Goal: Task Accomplishment & Management: Use online tool/utility

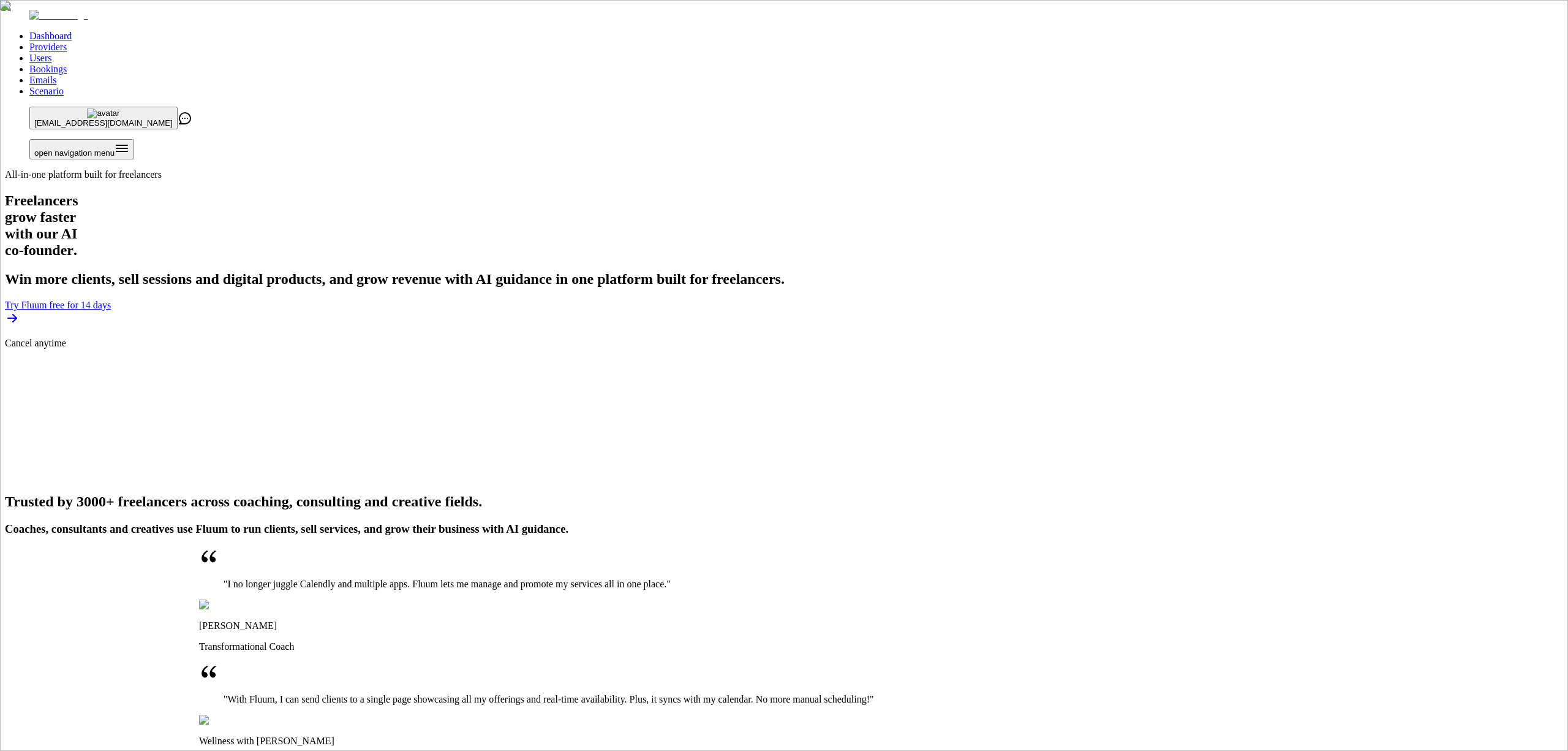
click at [67, 42] on link "Providers" at bounding box center [48, 47] width 37 height 11
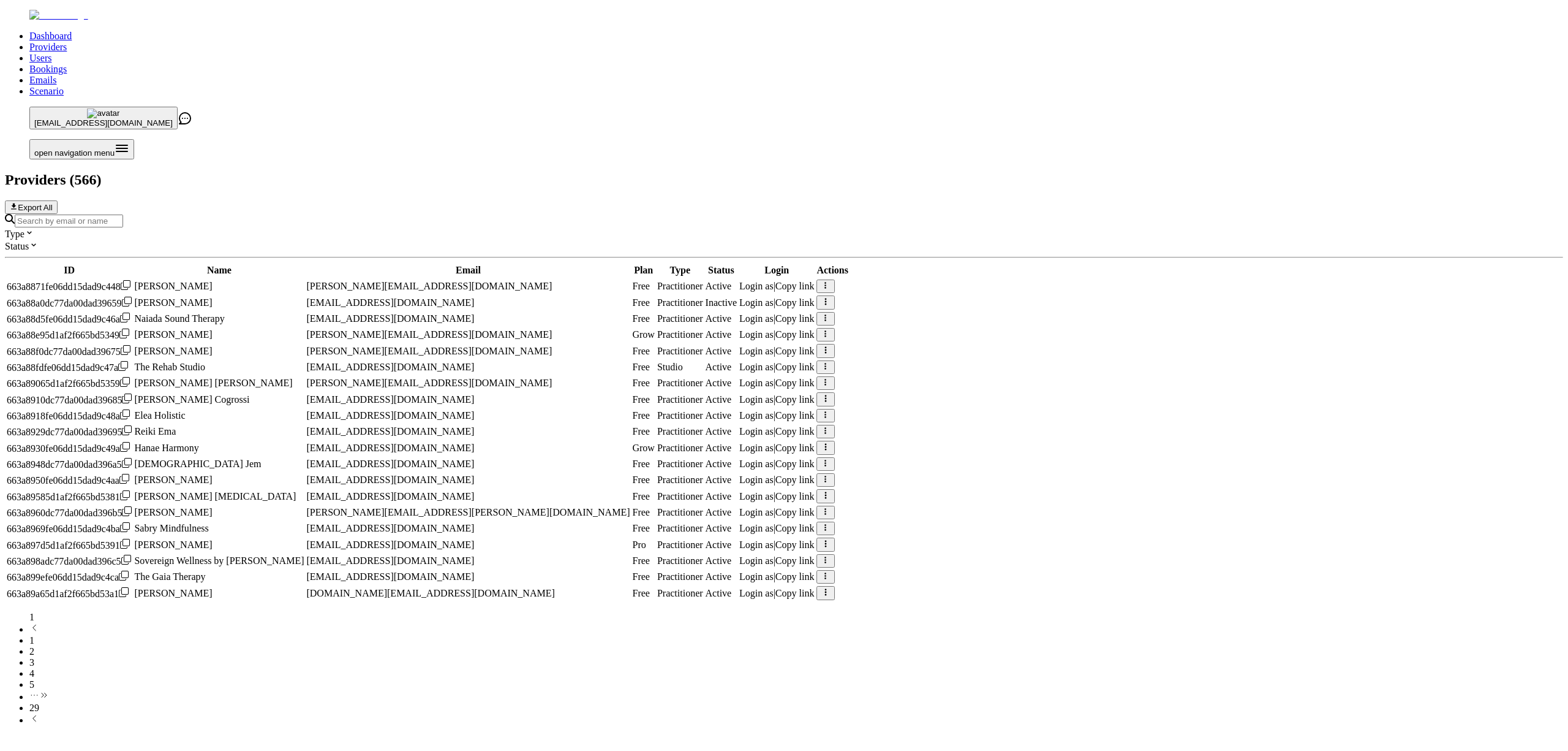
click at [123, 215] on input "Search by email or name" at bounding box center [69, 221] width 109 height 13
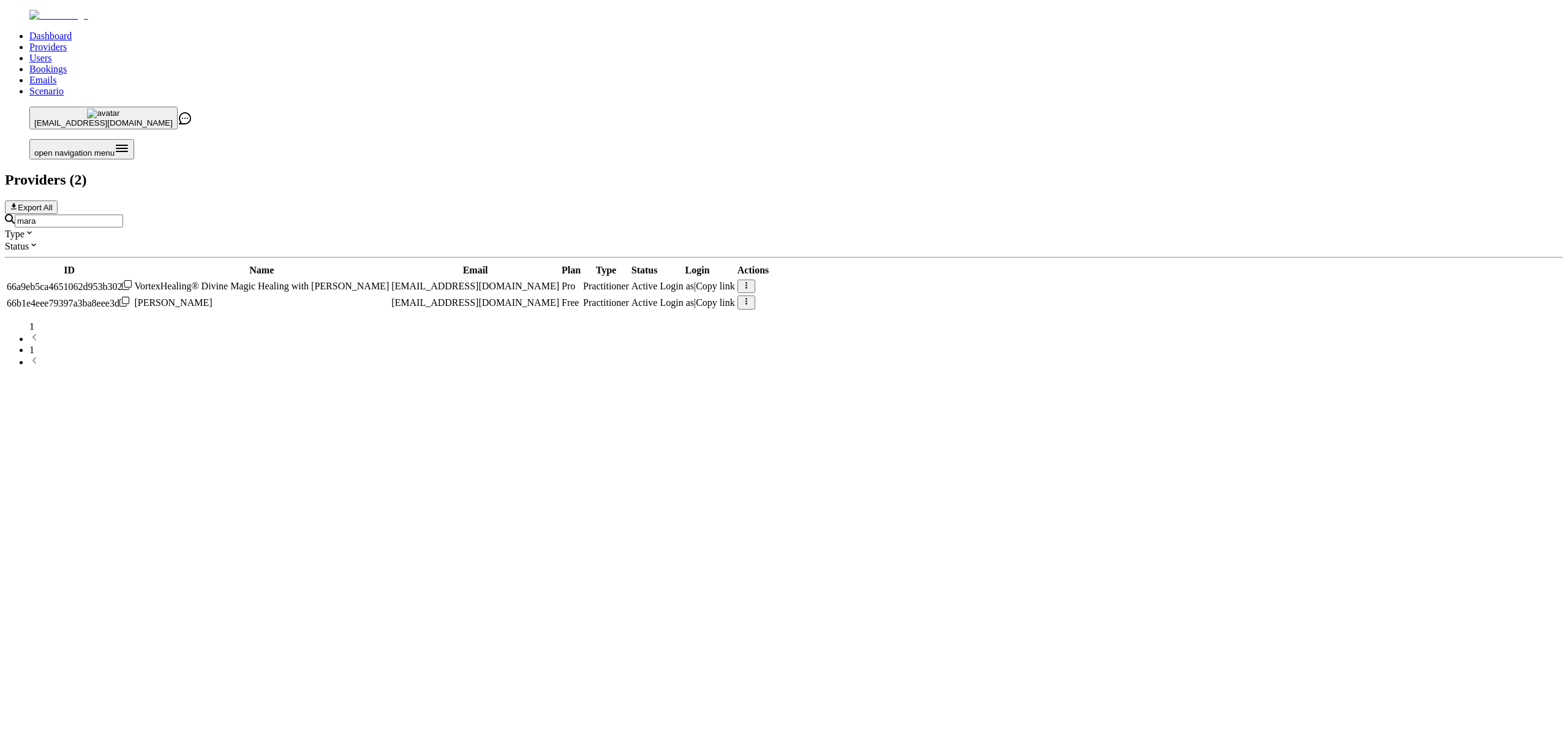
type input "mara"
click at [694, 281] on span "Login as" at bounding box center [677, 286] width 34 height 11
click at [1197, 346] on div "Dashboard Providers Users Bookings Emails Scenario loan.alouache@zen-pass.com o…" at bounding box center [784, 189] width 1559 height 358
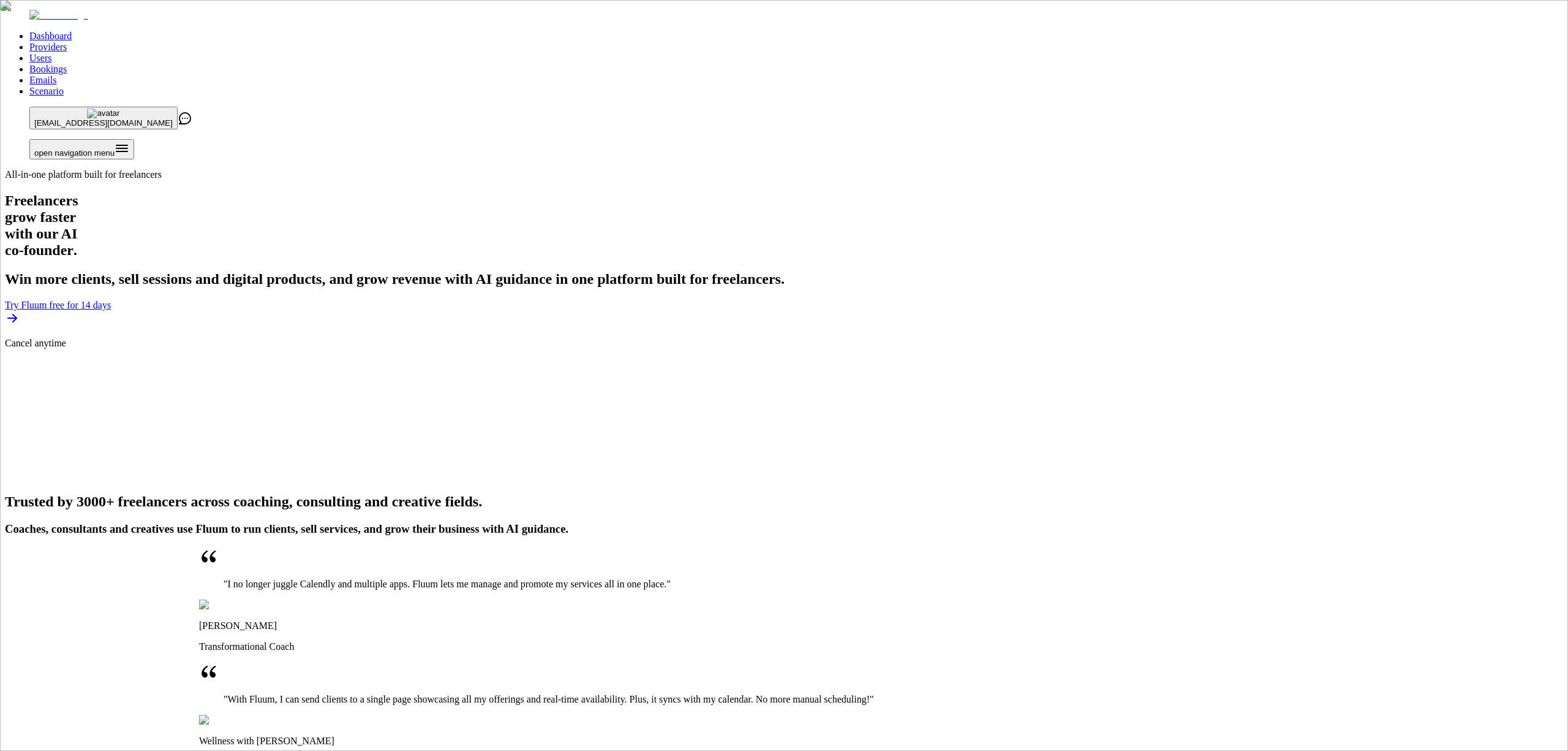
click at [67, 42] on link "Providers" at bounding box center [48, 47] width 37 height 11
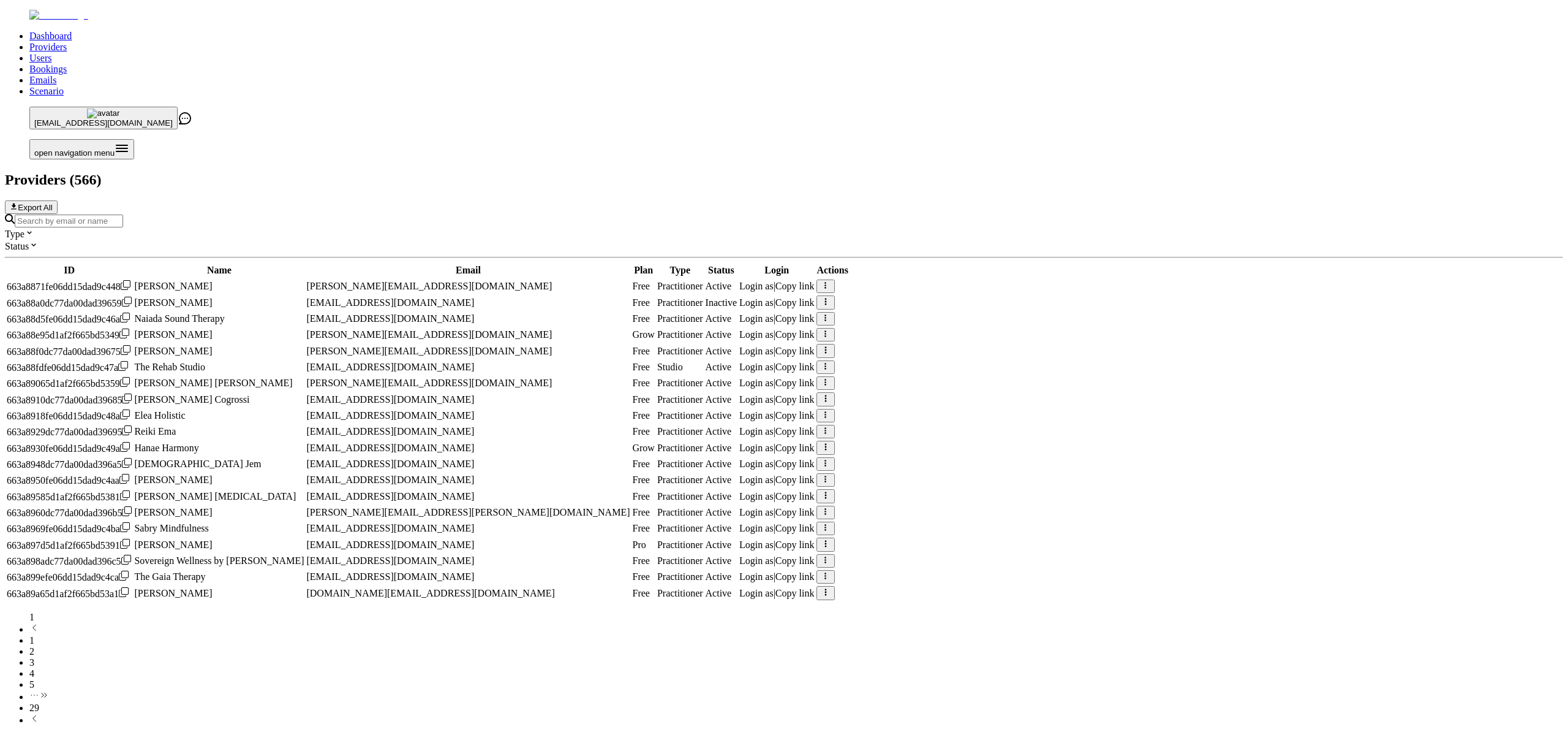
click at [123, 215] on input "Search by email or name" at bounding box center [69, 221] width 109 height 13
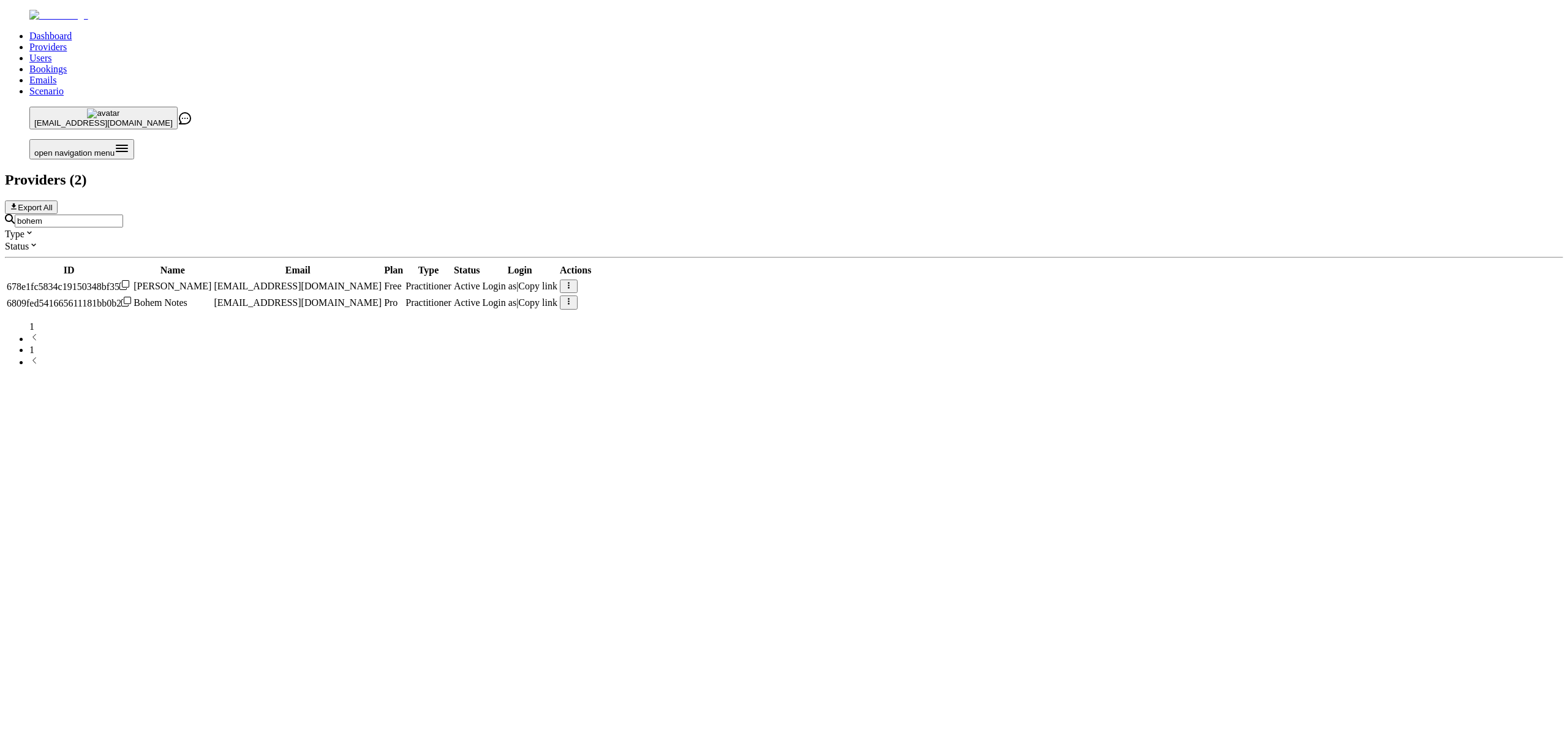
click at [517, 297] on span "Login as" at bounding box center [500, 303] width 34 height 11
click at [481, 214] on div "bohem" at bounding box center [784, 221] width 1559 height 13
type input "fluum"
click at [556, 281] on span "Login as" at bounding box center [539, 286] width 34 height 11
